Goal: Transaction & Acquisition: Purchase product/service

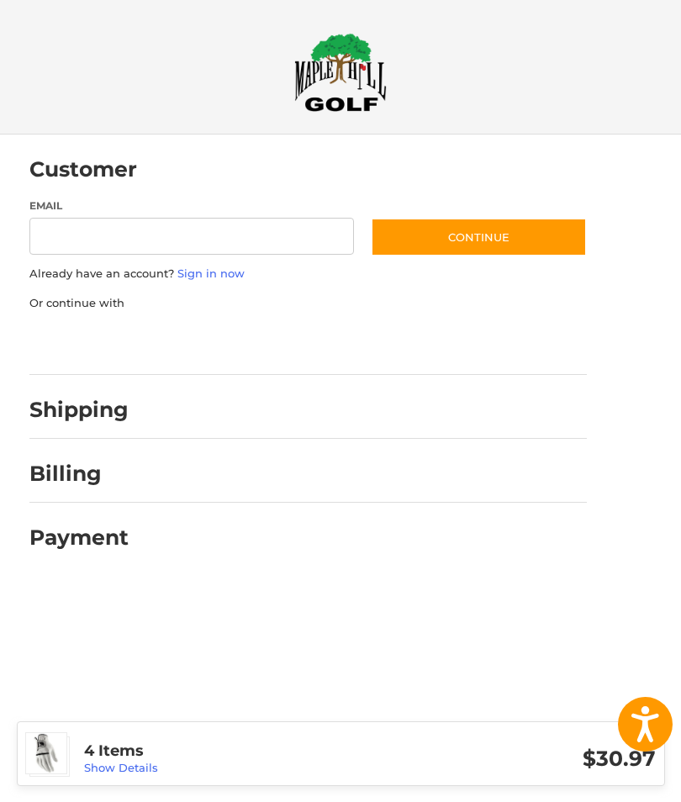
click at [252, 236] on input "Email" at bounding box center [192, 237] width 326 height 38
type input "**********"
click at [504, 245] on button "Continue" at bounding box center [479, 237] width 216 height 39
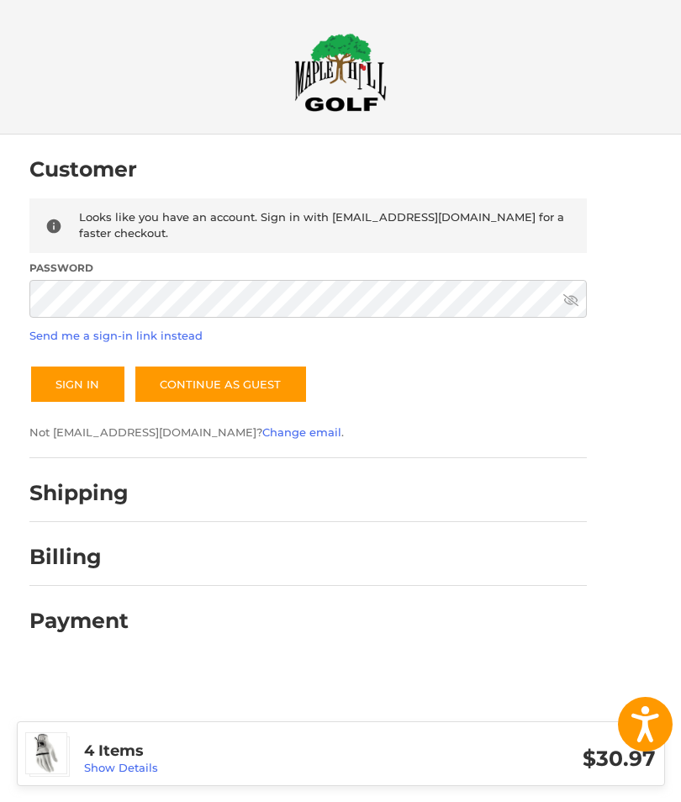
click at [77, 369] on button "Sign In" at bounding box center [77, 384] width 97 height 39
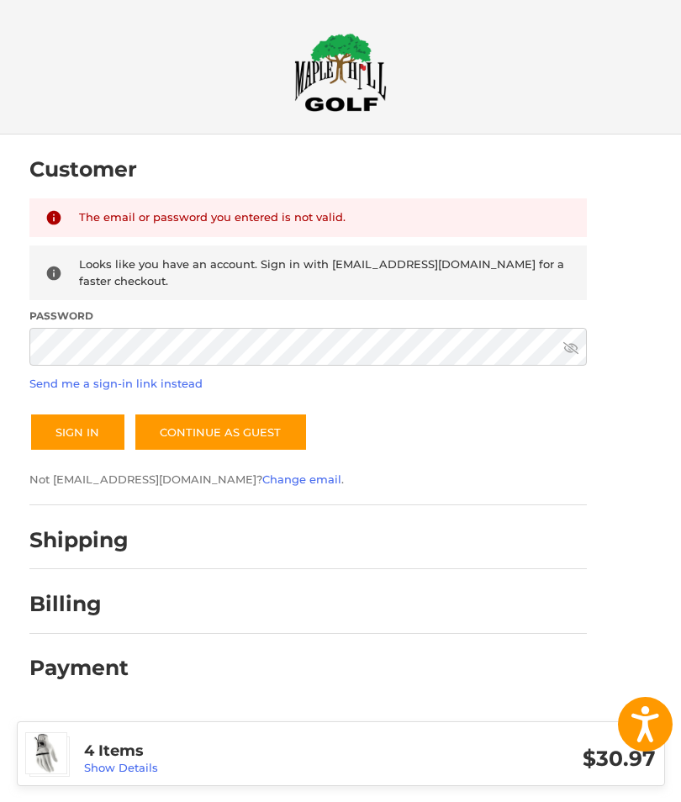
click at [95, 421] on button "Sign In" at bounding box center [77, 432] width 97 height 39
click at [575, 341] on icon at bounding box center [571, 348] width 15 height 15
click at [84, 415] on button "Sign In" at bounding box center [77, 432] width 97 height 39
click at [239, 417] on link "Continue as guest" at bounding box center [221, 432] width 174 height 39
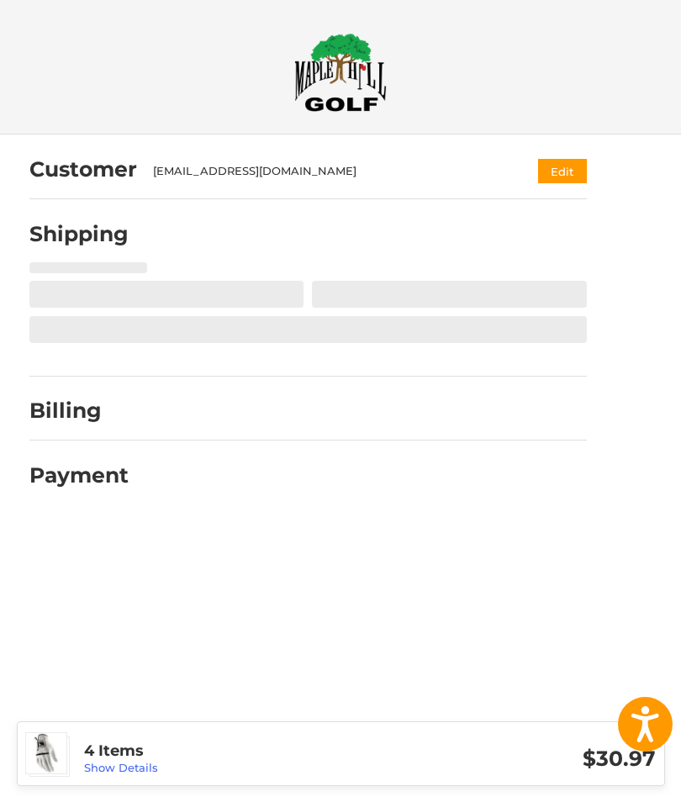
select select "**"
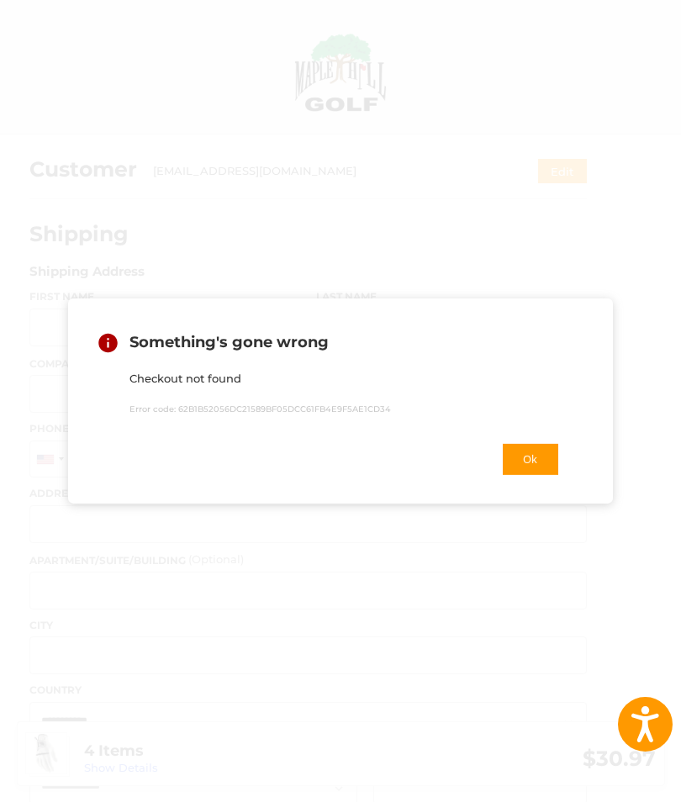
click at [532, 461] on button "Ok" at bounding box center [530, 459] width 59 height 34
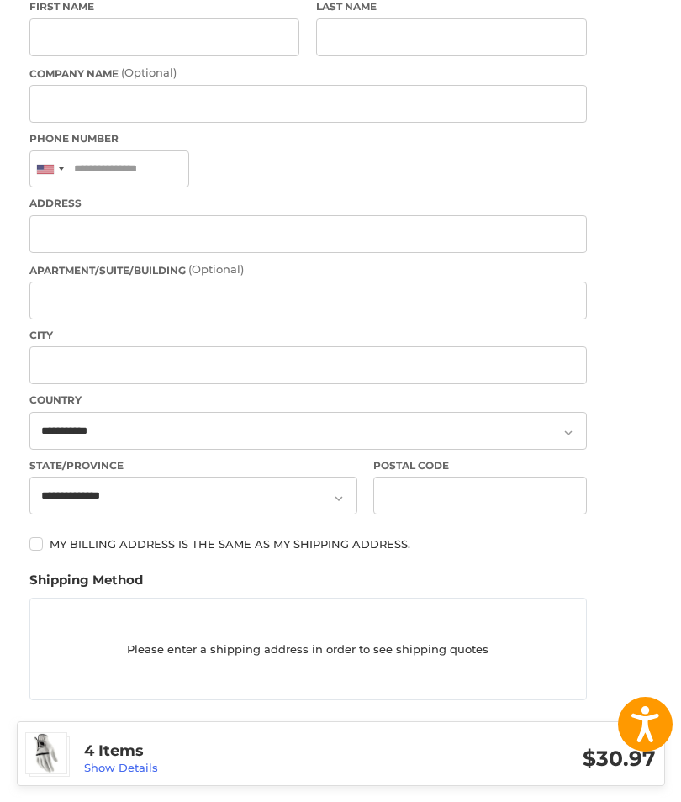
scroll to position [406, 0]
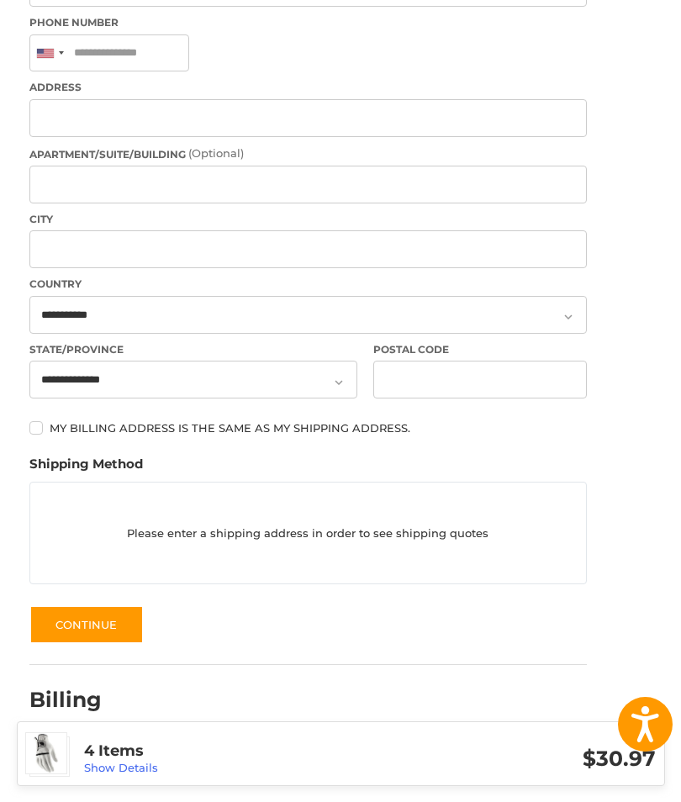
click at [541, 768] on div at bounding box center [366, 768] width 442 height 21
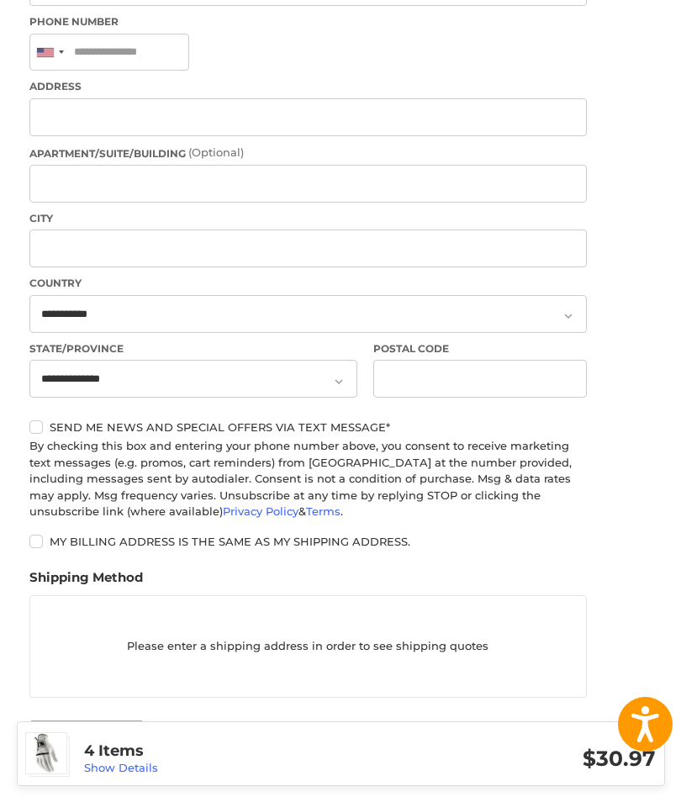
scroll to position [480, 0]
